Goal: Task Accomplishment & Management: Use online tool/utility

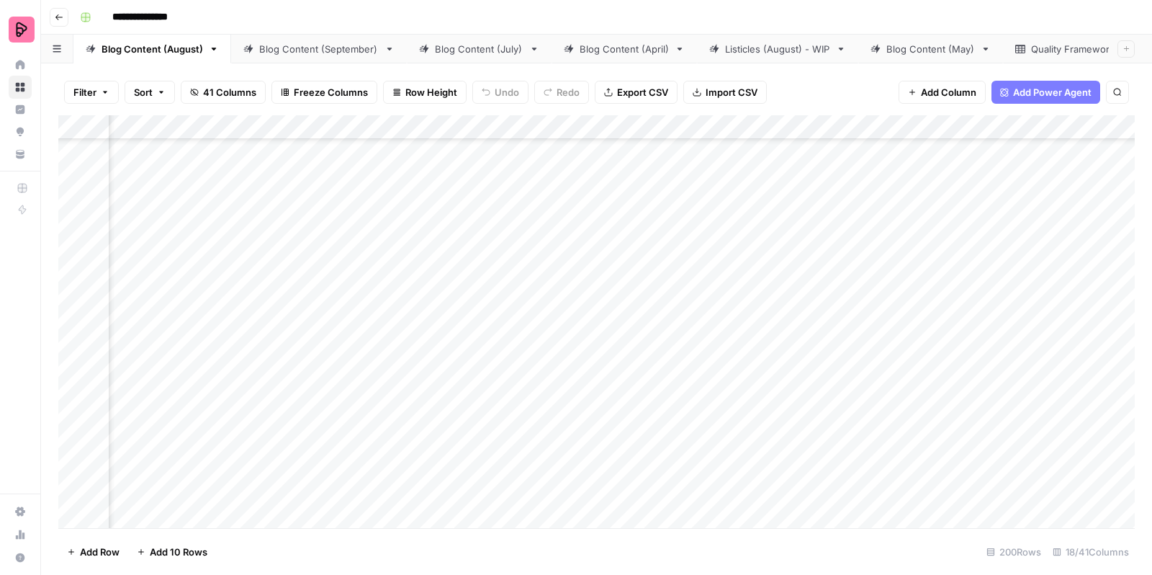
scroll to position [5488, 399]
click at [605, 317] on div "Add Column" at bounding box center [596, 323] width 1076 height 417
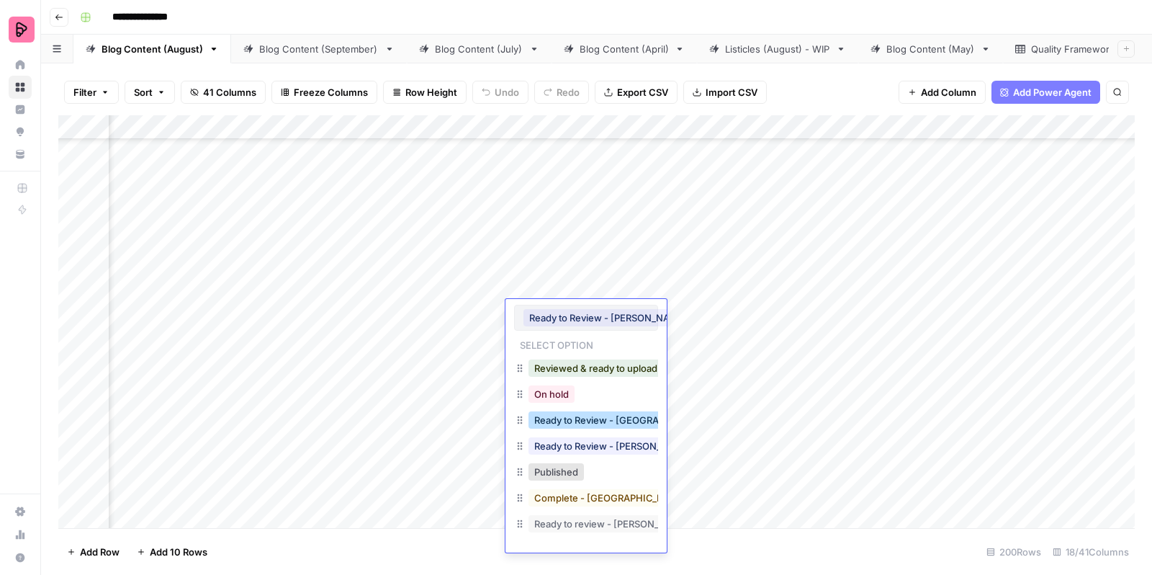
click at [571, 417] on button "Ready to Review - [GEOGRAPHIC_DATA]" at bounding box center [624, 419] width 190 height 17
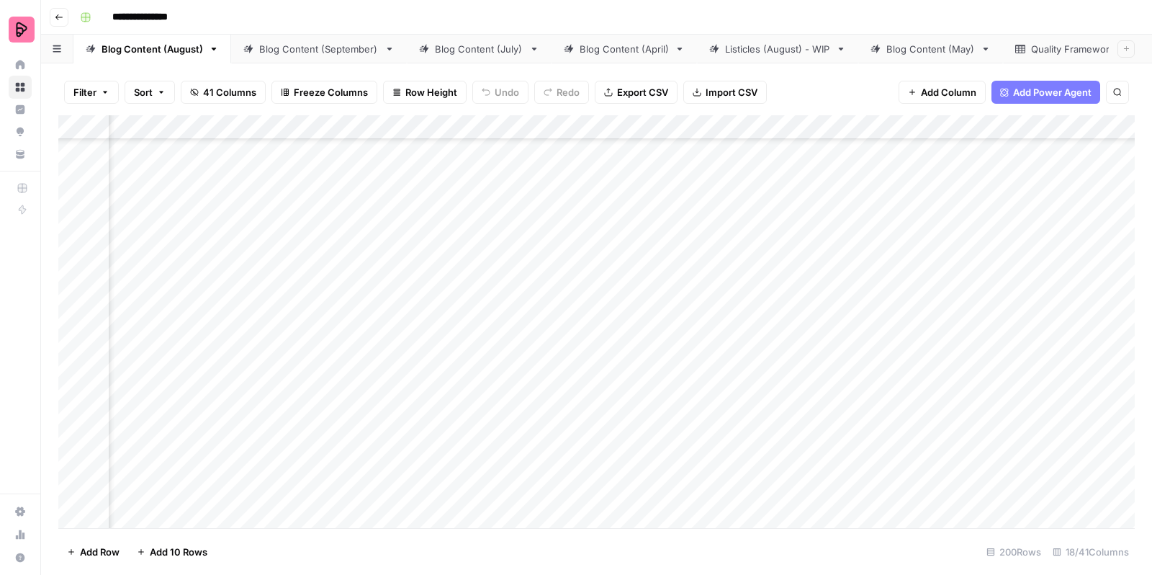
click at [575, 349] on div "Add Column" at bounding box center [596, 323] width 1076 height 417
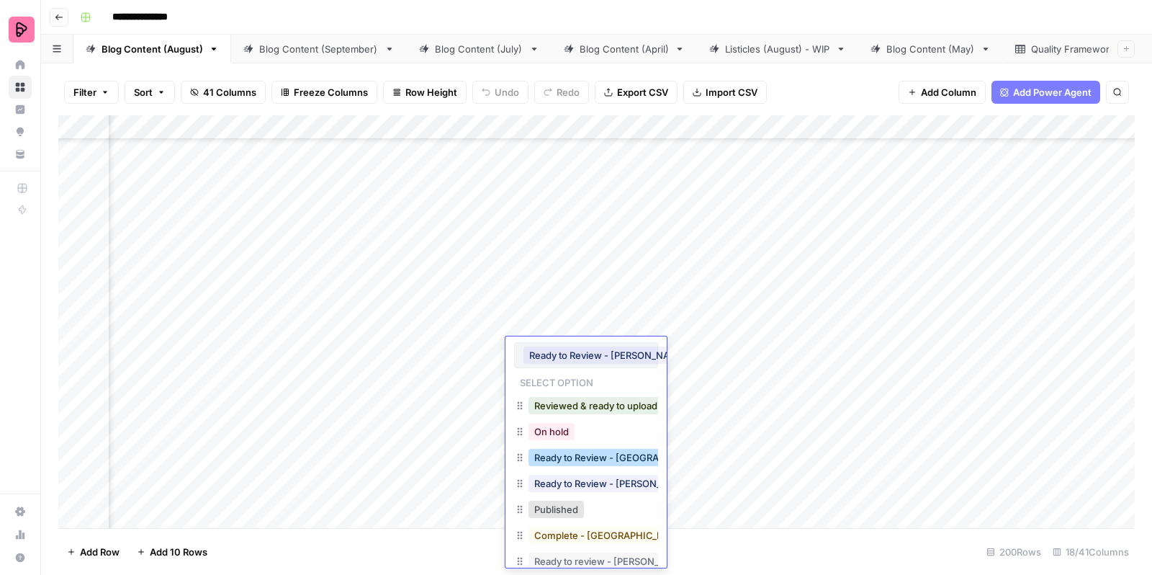
click at [579, 461] on button "Ready to Review - [GEOGRAPHIC_DATA]" at bounding box center [624, 457] width 190 height 17
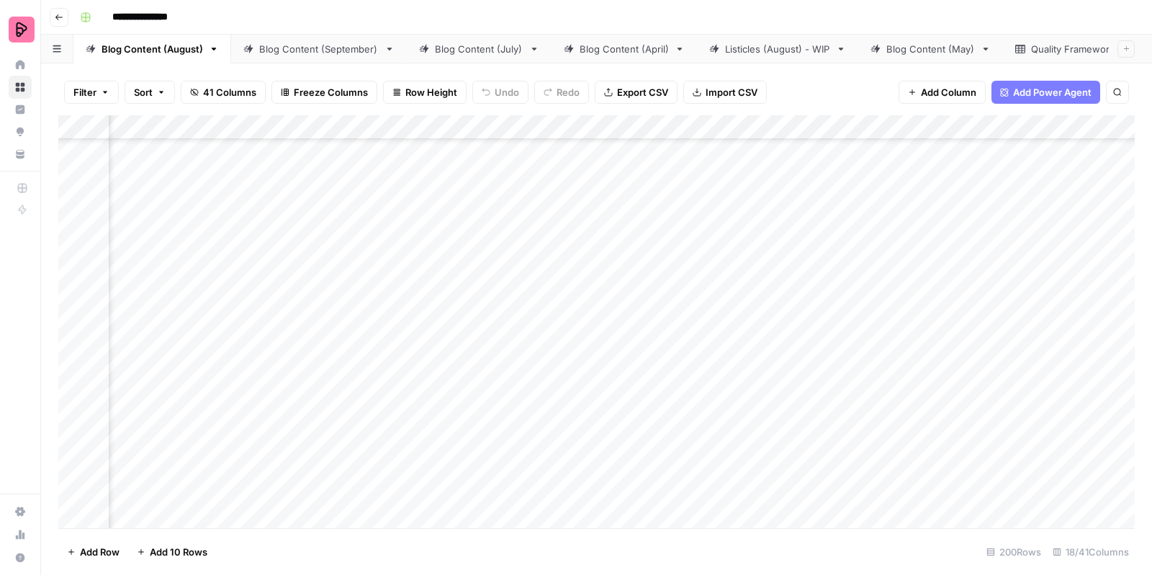
click at [593, 387] on div "Add Column" at bounding box center [596, 323] width 1076 height 417
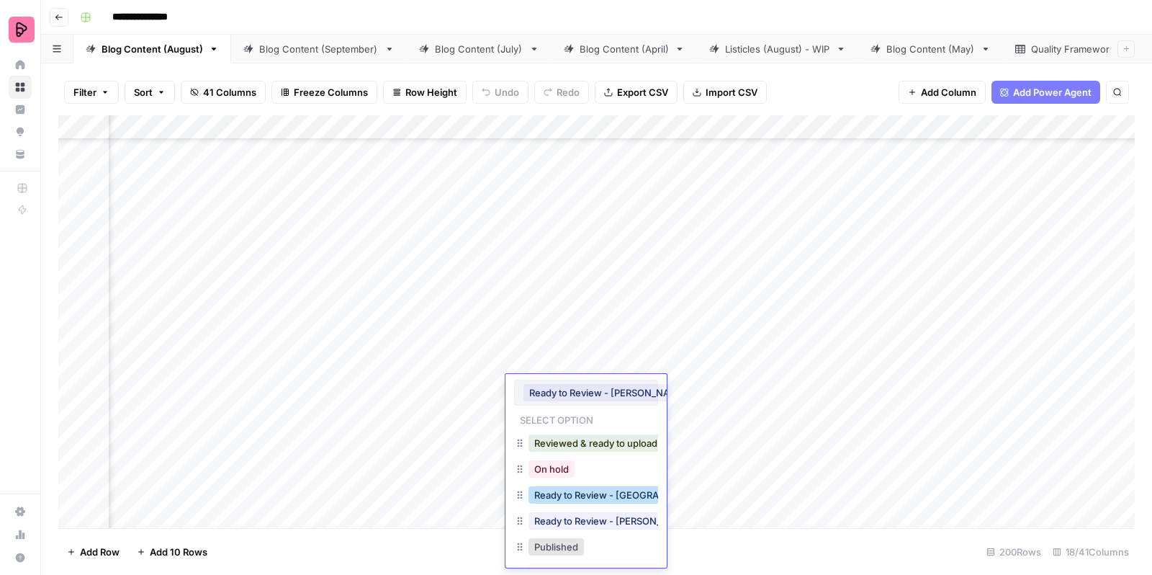
click at [594, 486] on button "Ready to Review - [GEOGRAPHIC_DATA]" at bounding box center [624, 494] width 190 height 17
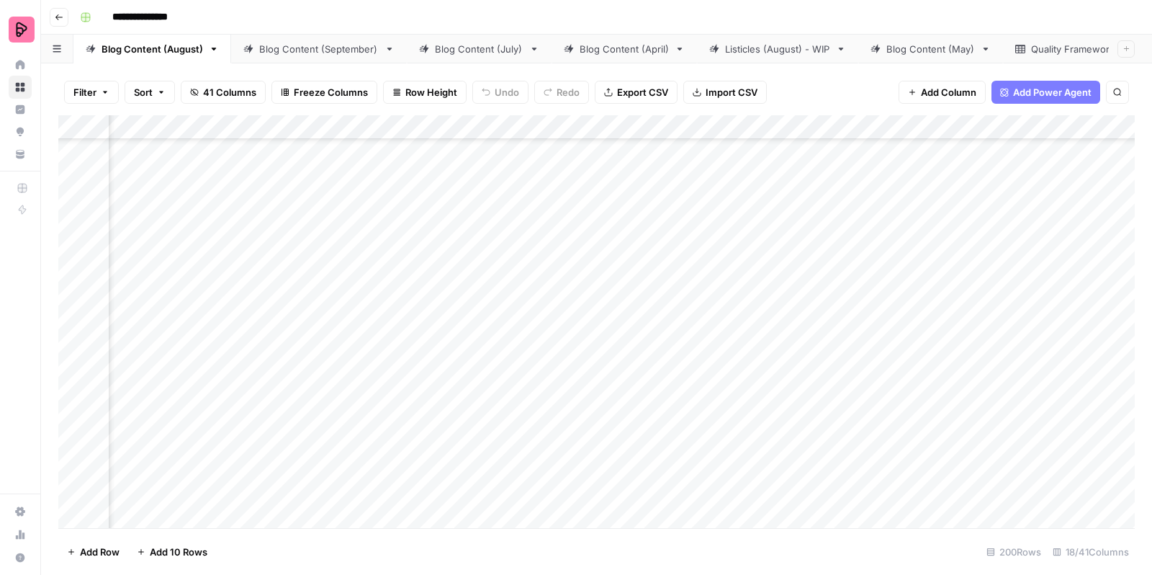
click at [597, 421] on div "Add Column" at bounding box center [596, 323] width 1076 height 417
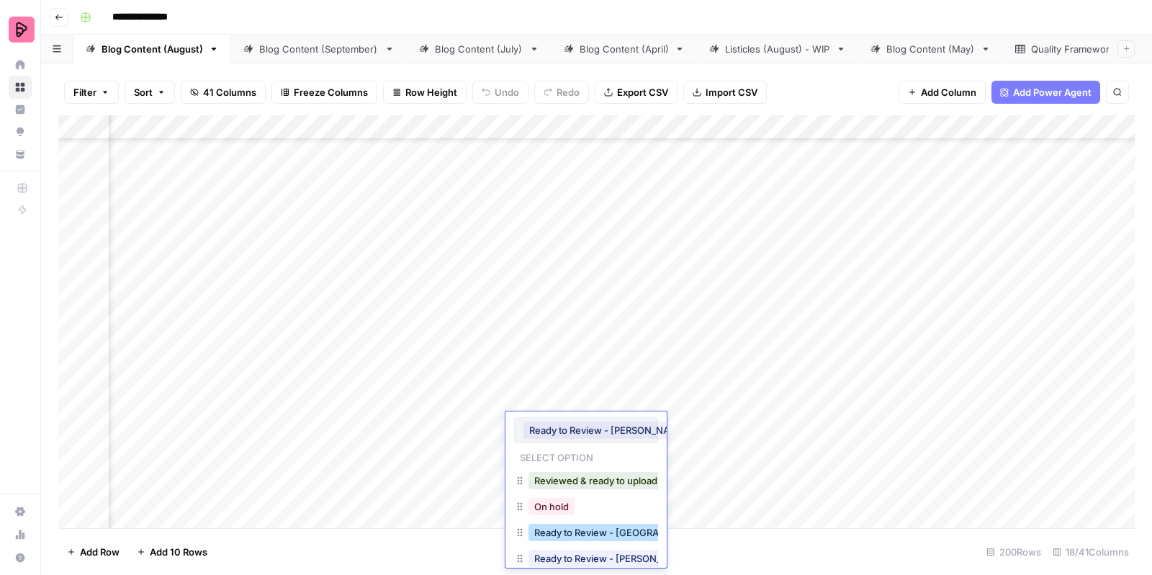
click at [600, 529] on button "Ready to Review - [GEOGRAPHIC_DATA]" at bounding box center [624, 531] width 190 height 17
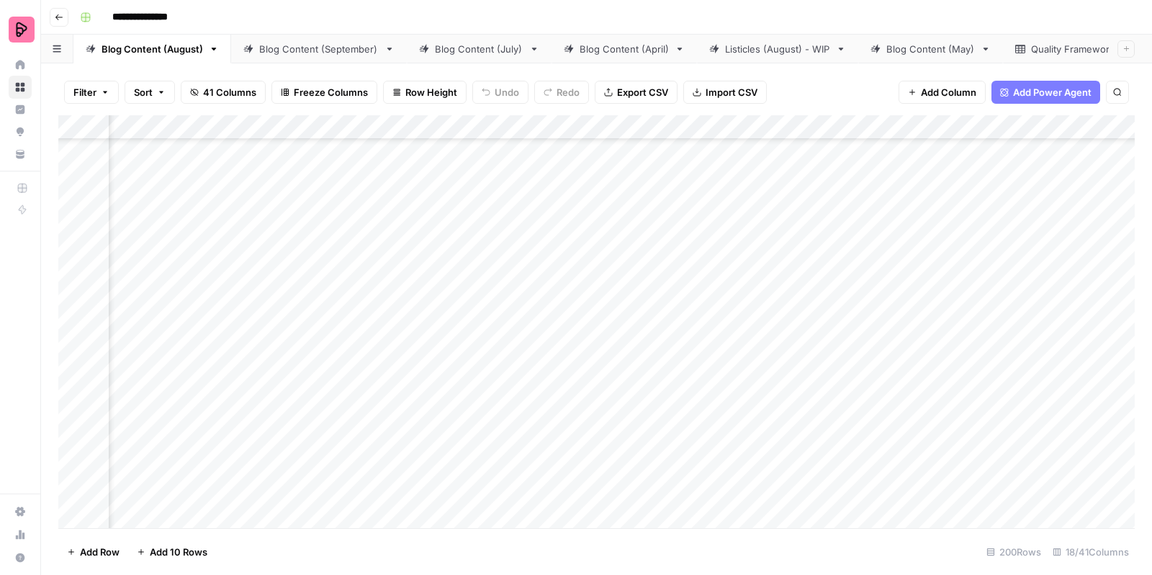
click at [598, 459] on div "Add Column" at bounding box center [596, 323] width 1076 height 417
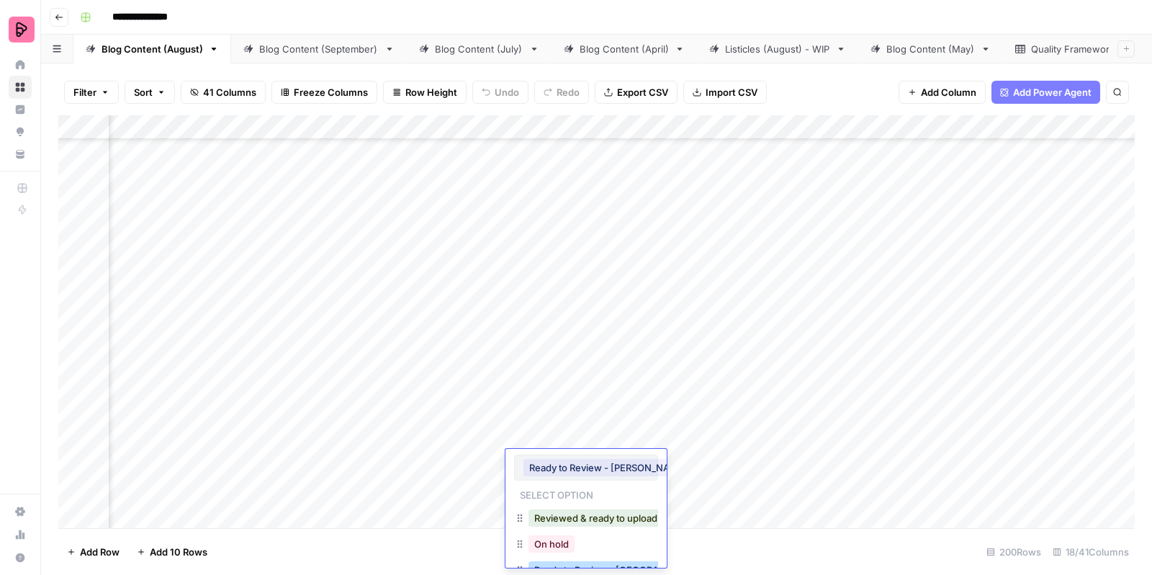
click at [593, 565] on button "Ready to Review - [GEOGRAPHIC_DATA]" at bounding box center [624, 569] width 190 height 17
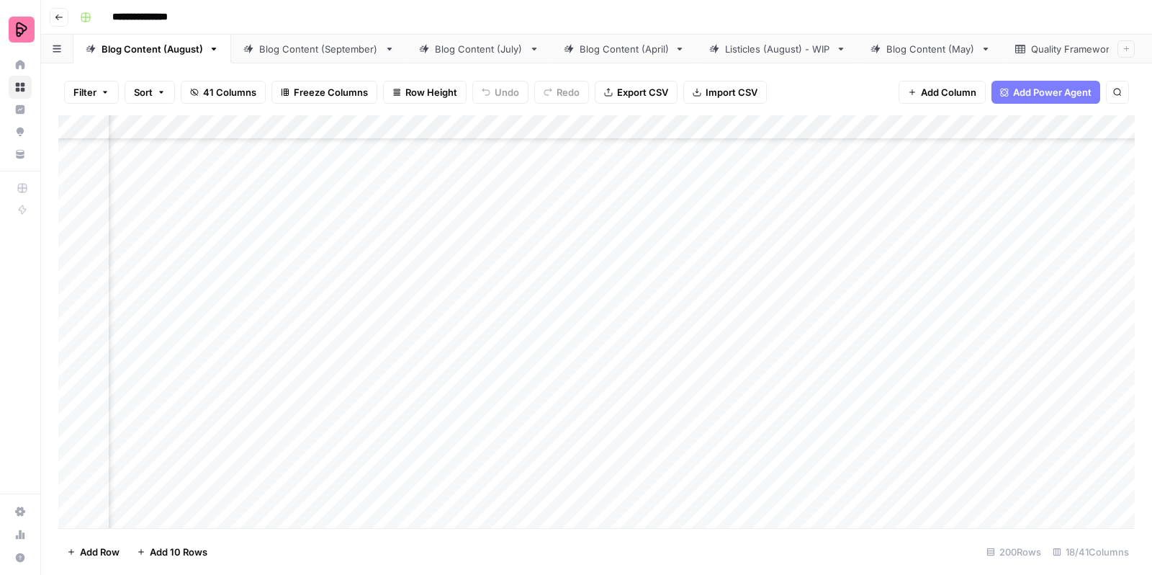
scroll to position [5717, 399]
click at [705, 420] on div "Add Column" at bounding box center [596, 323] width 1076 height 417
